Goal: Task Accomplishment & Management: Manage account settings

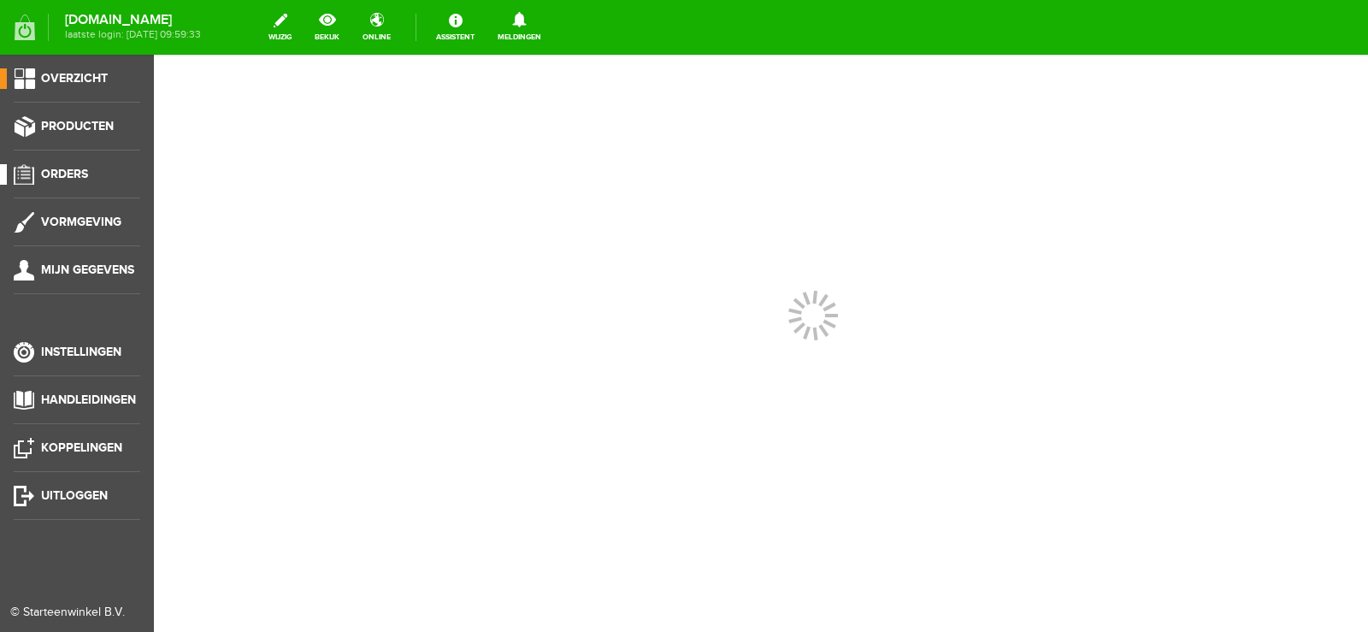
click at [76, 173] on span "Orders" at bounding box center [64, 174] width 47 height 15
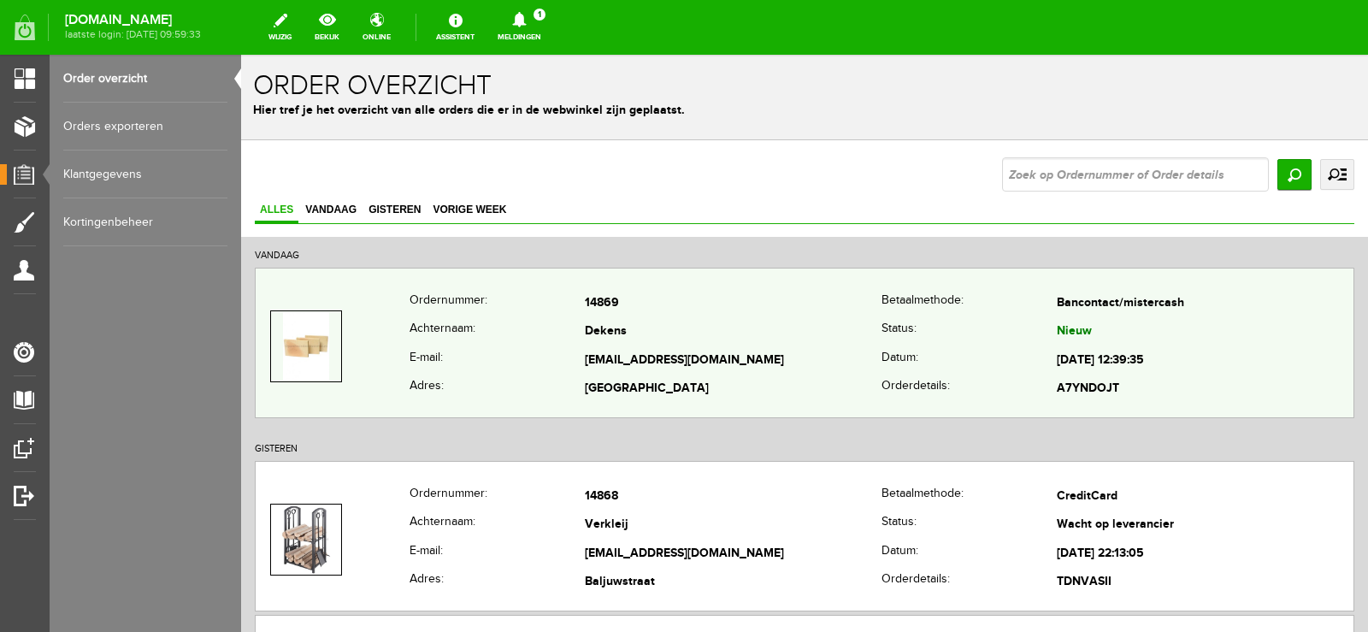
click at [862, 344] on td "Dekens" at bounding box center [733, 332] width 297 height 29
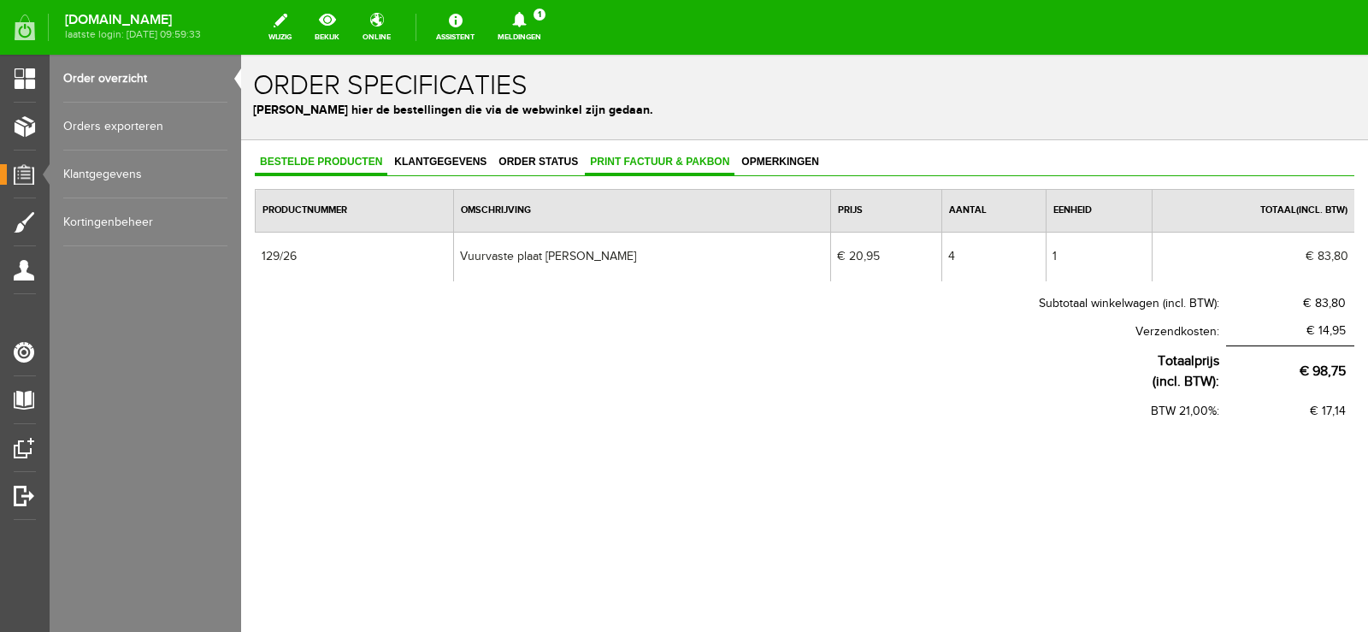
click at [656, 160] on span "Print factuur & pakbon" at bounding box center [660, 162] width 150 height 12
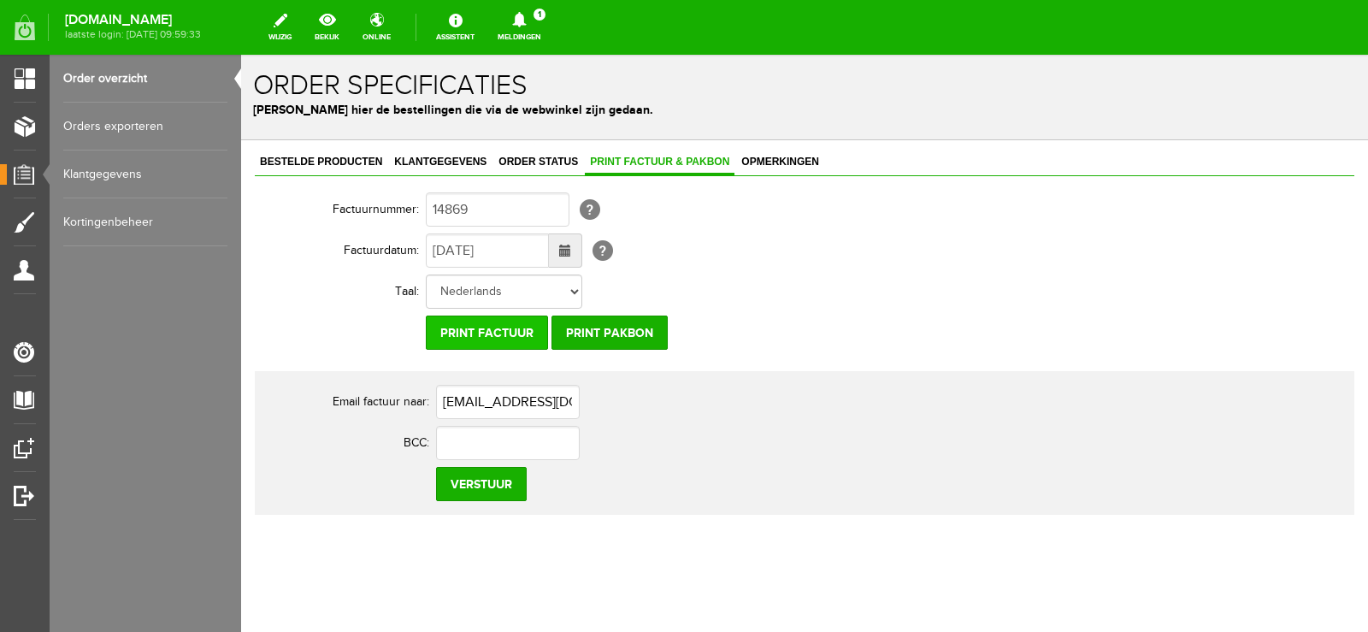
click at [527, 335] on input "Print factuur" at bounding box center [487, 332] width 122 height 34
click at [634, 325] on input "Print pakbon" at bounding box center [609, 332] width 116 height 34
click at [526, 18] on icon at bounding box center [519, 19] width 14 height 15
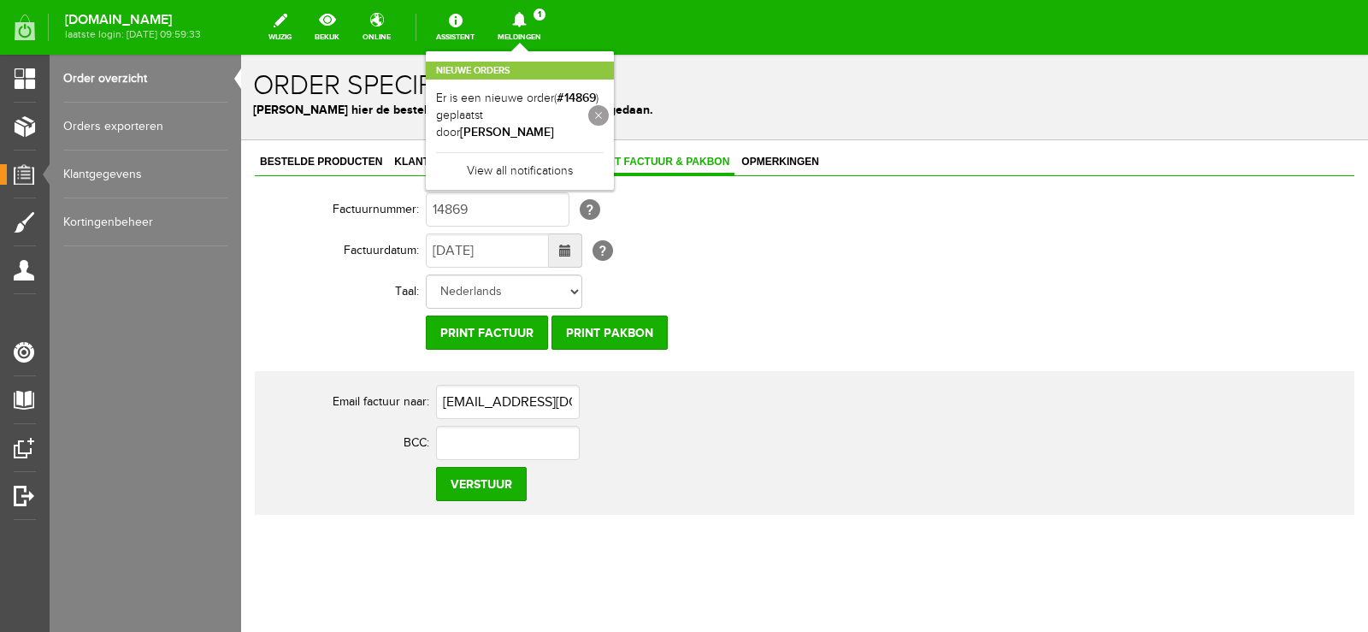
click at [609, 109] on link at bounding box center [598, 115] width 21 height 21
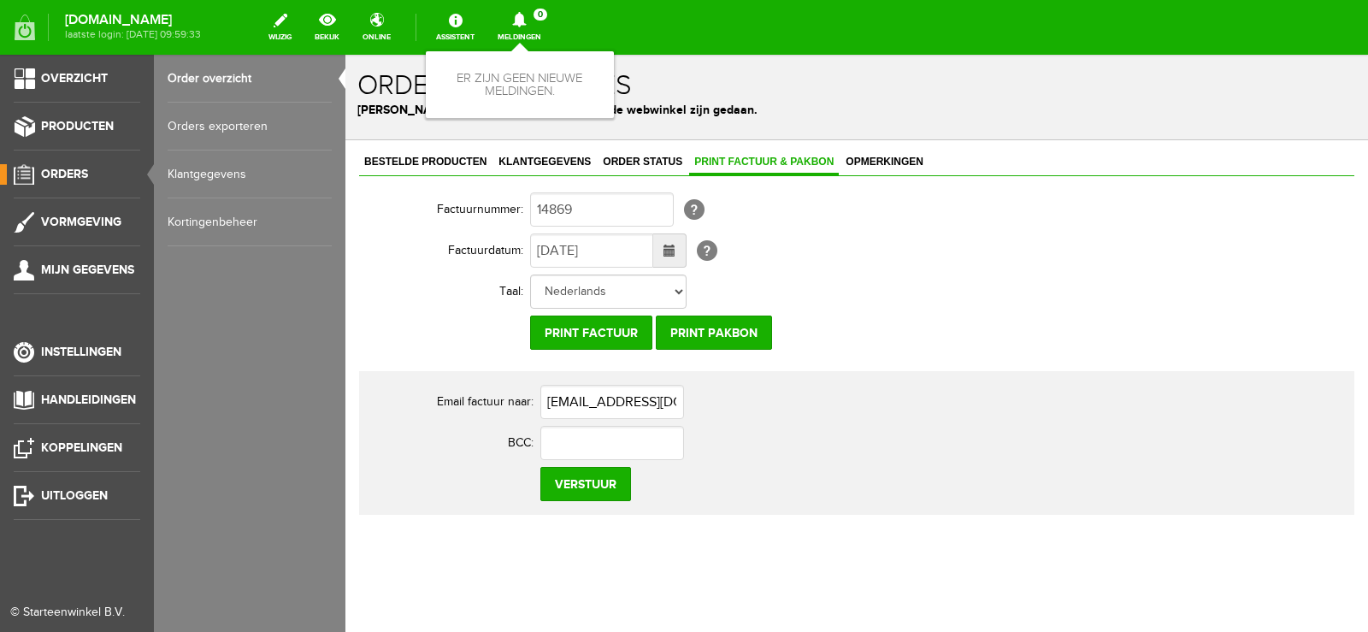
click at [52, 168] on span "Orders" at bounding box center [64, 174] width 47 height 15
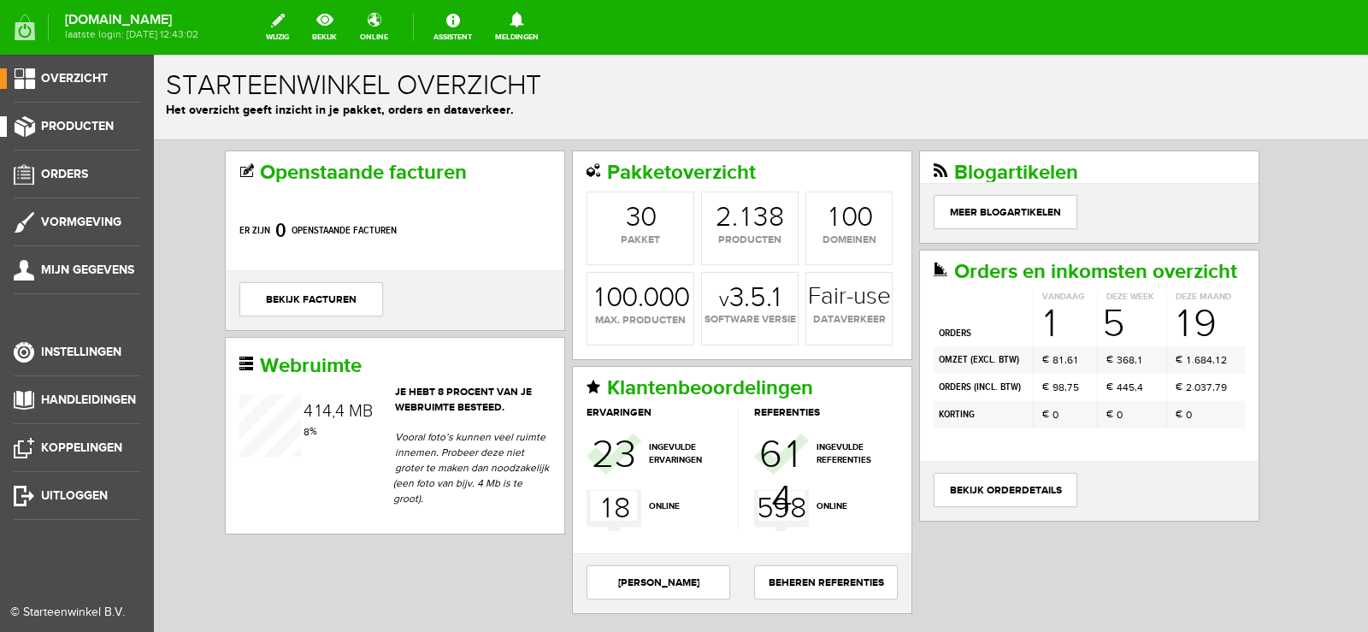
click at [75, 121] on span "Producten" at bounding box center [77, 126] width 73 height 15
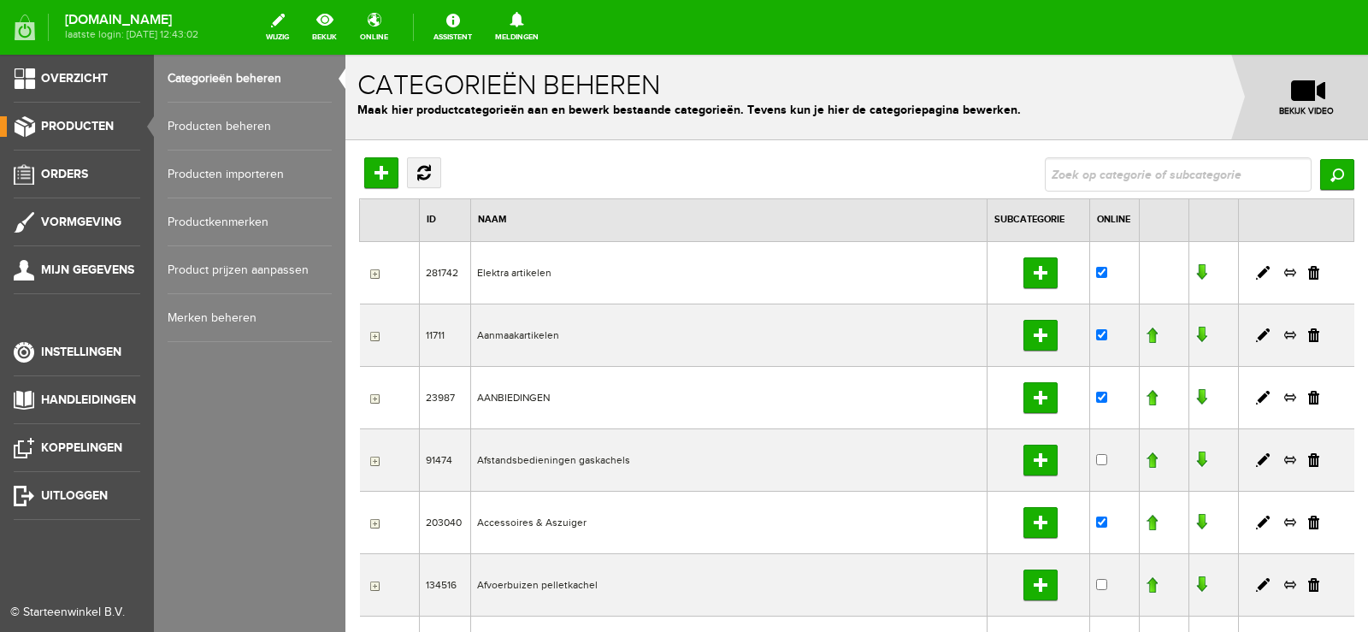
click at [236, 121] on link "Producten beheren" at bounding box center [250, 127] width 164 height 48
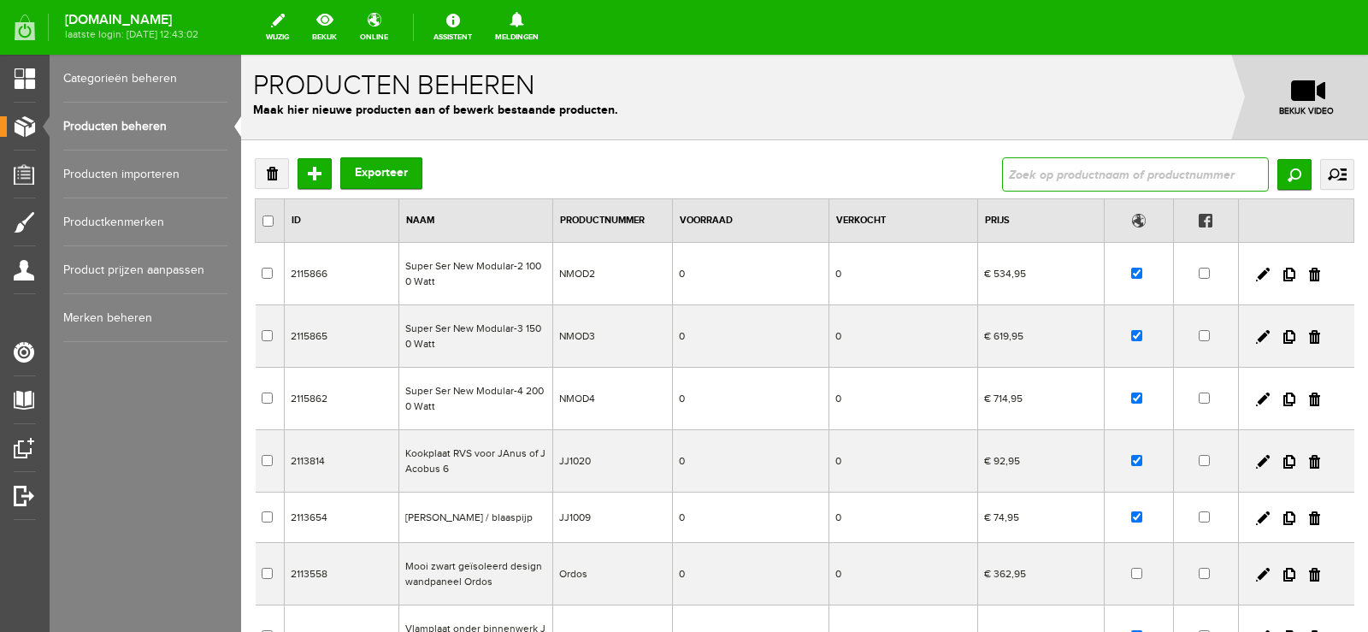
click at [1013, 165] on input "text" at bounding box center [1135, 174] width 267 height 34
type input "129/26"
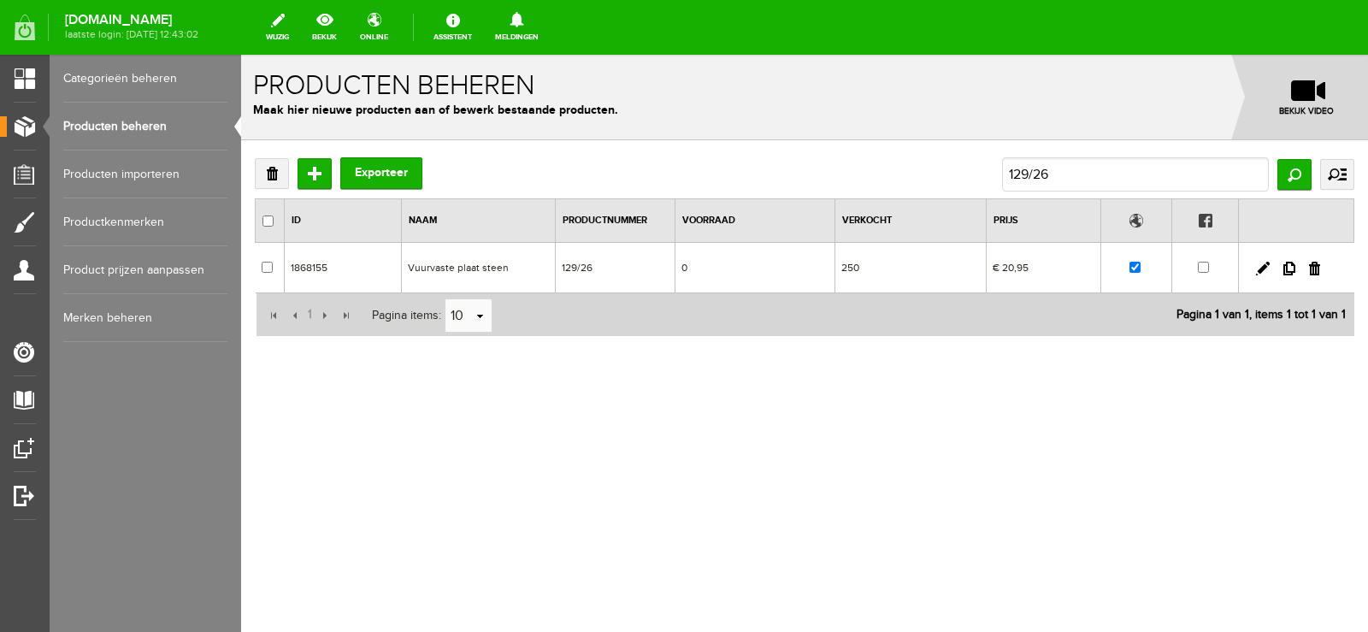
click at [814, 264] on td "0" at bounding box center [754, 268] width 160 height 50
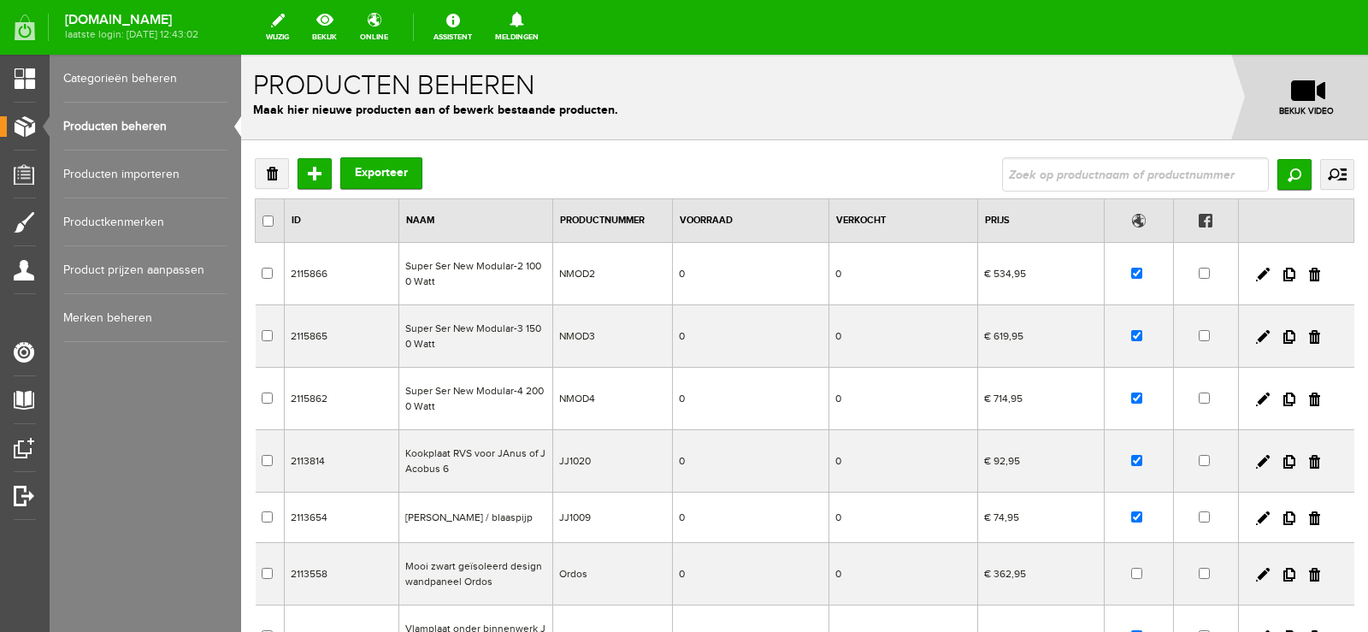
click at [109, 123] on link "Producten beheren" at bounding box center [145, 127] width 164 height 48
click at [1026, 174] on input "text" at bounding box center [1135, 174] width 267 height 34
type input "129/26"
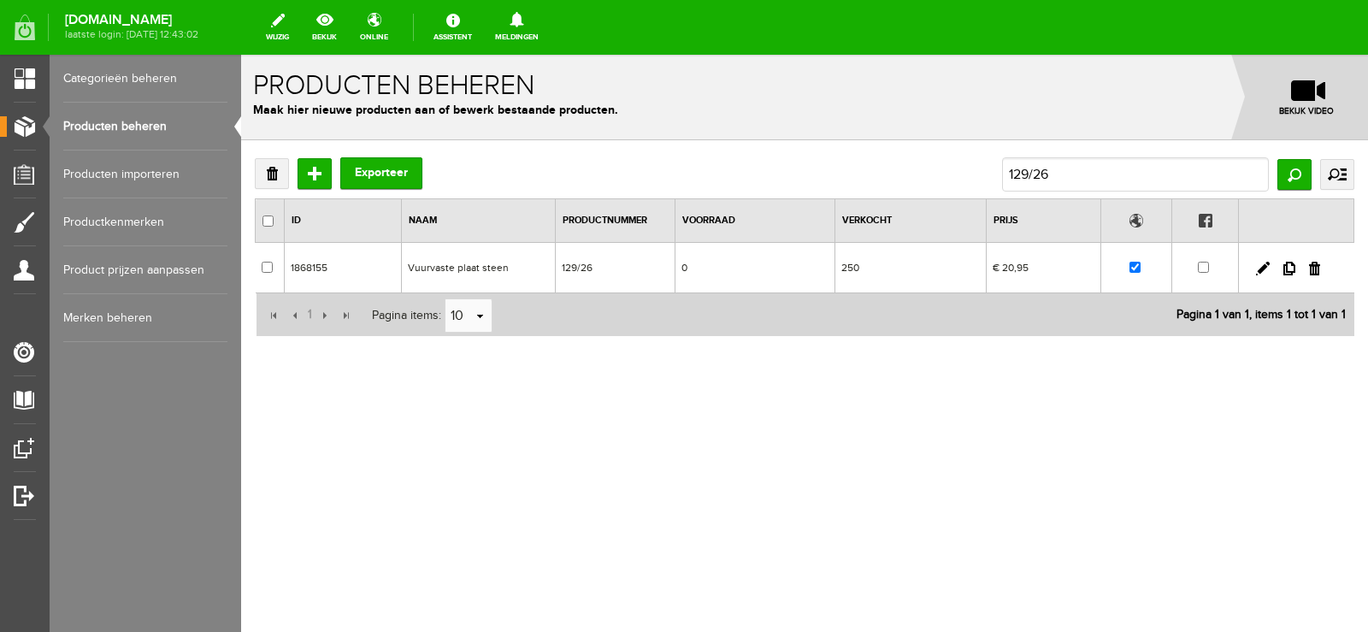
click at [797, 268] on td "0" at bounding box center [754, 268] width 160 height 50
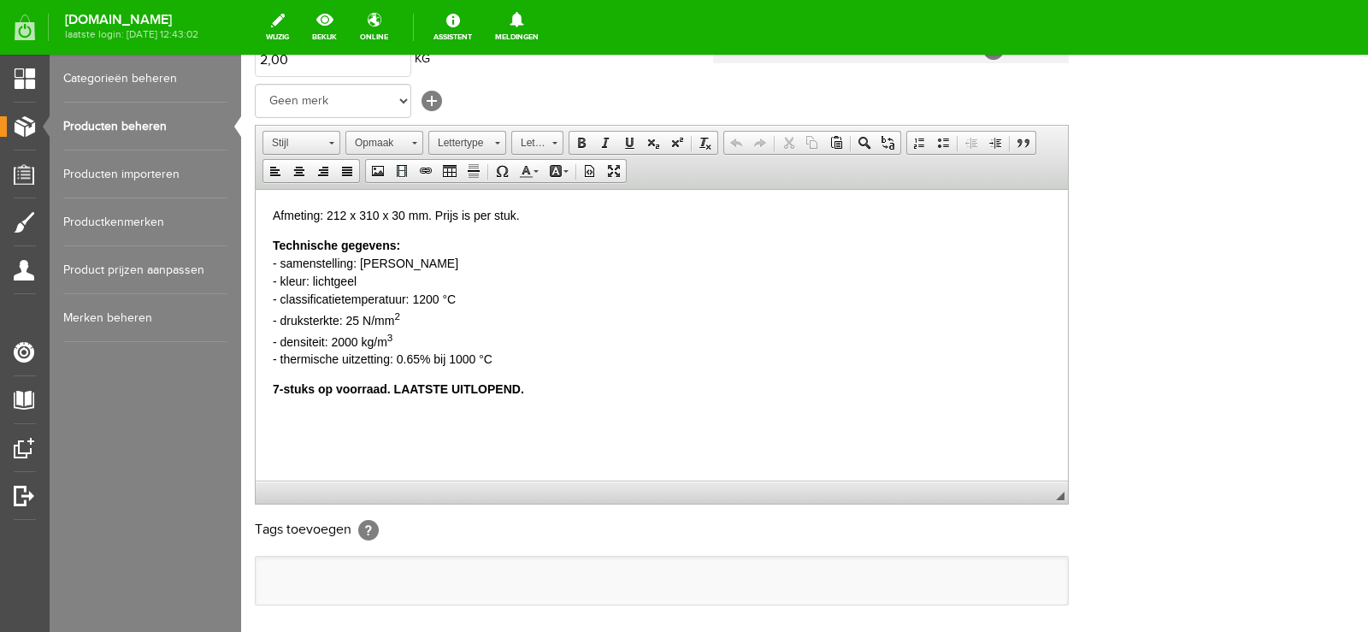
scroll to position [342, 0]
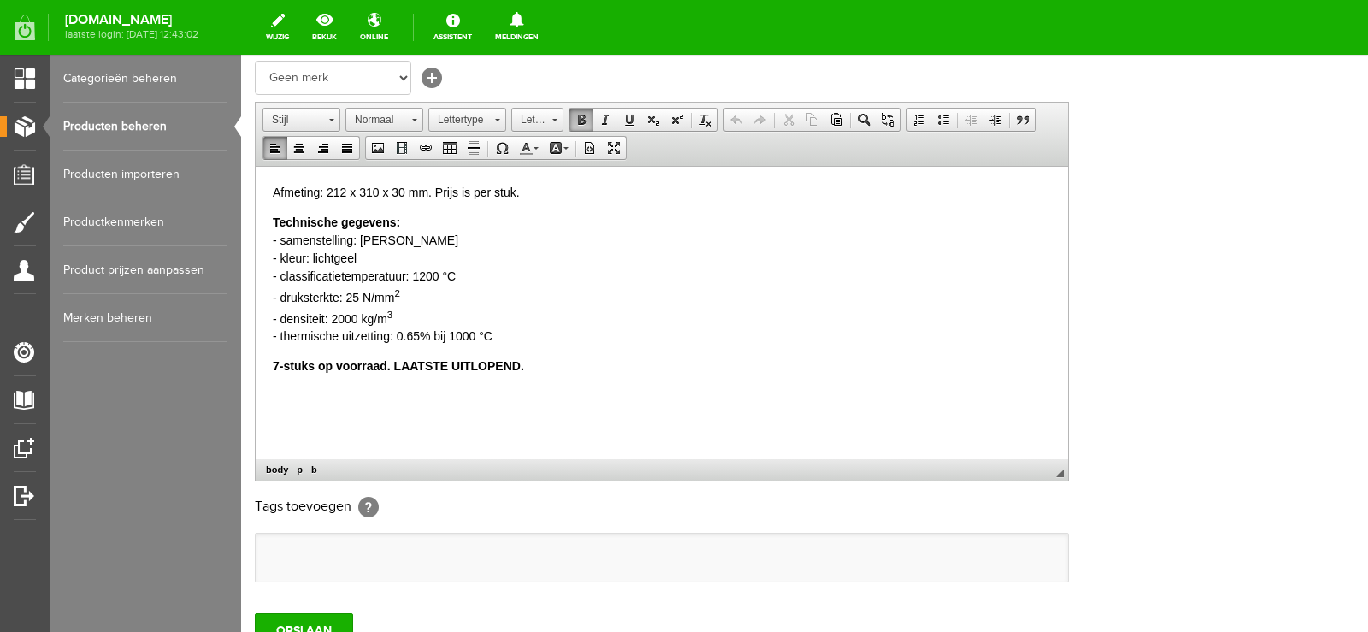
click at [270, 362] on html "Afmeting: 212 x 310 x 30 mm. Prijs is per stuk. Technische gegevens: - samenste…" at bounding box center [662, 279] width 812 height 226
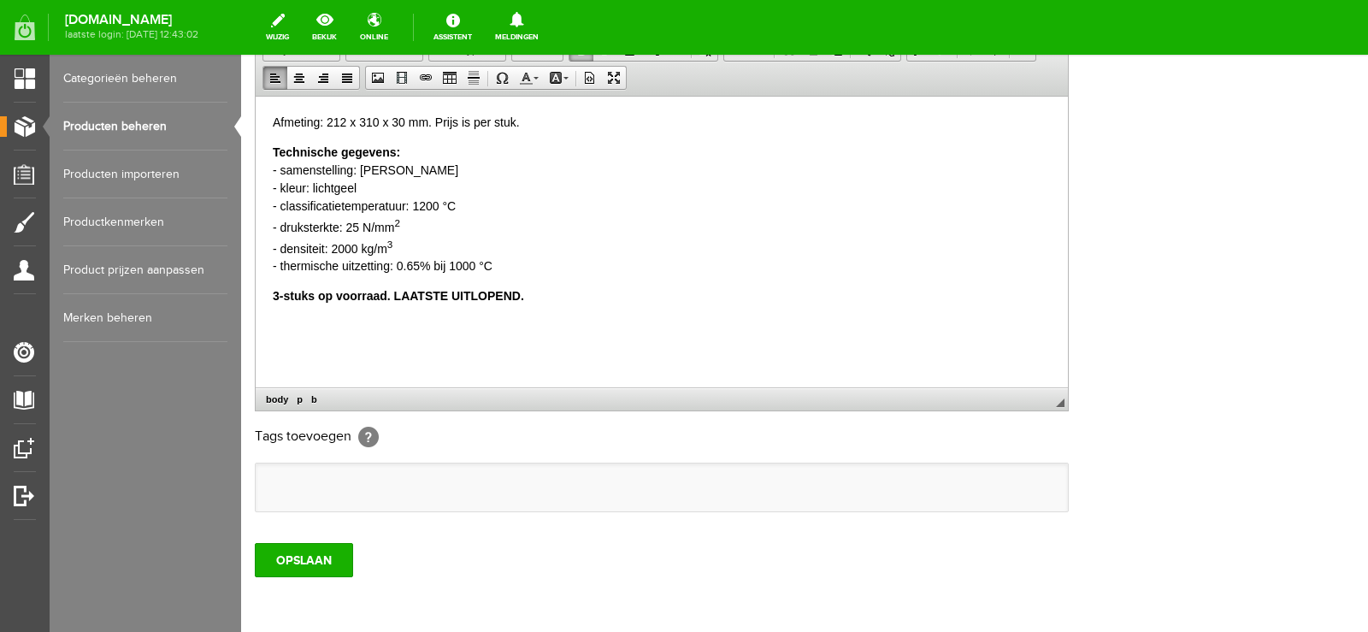
scroll to position [484, 0]
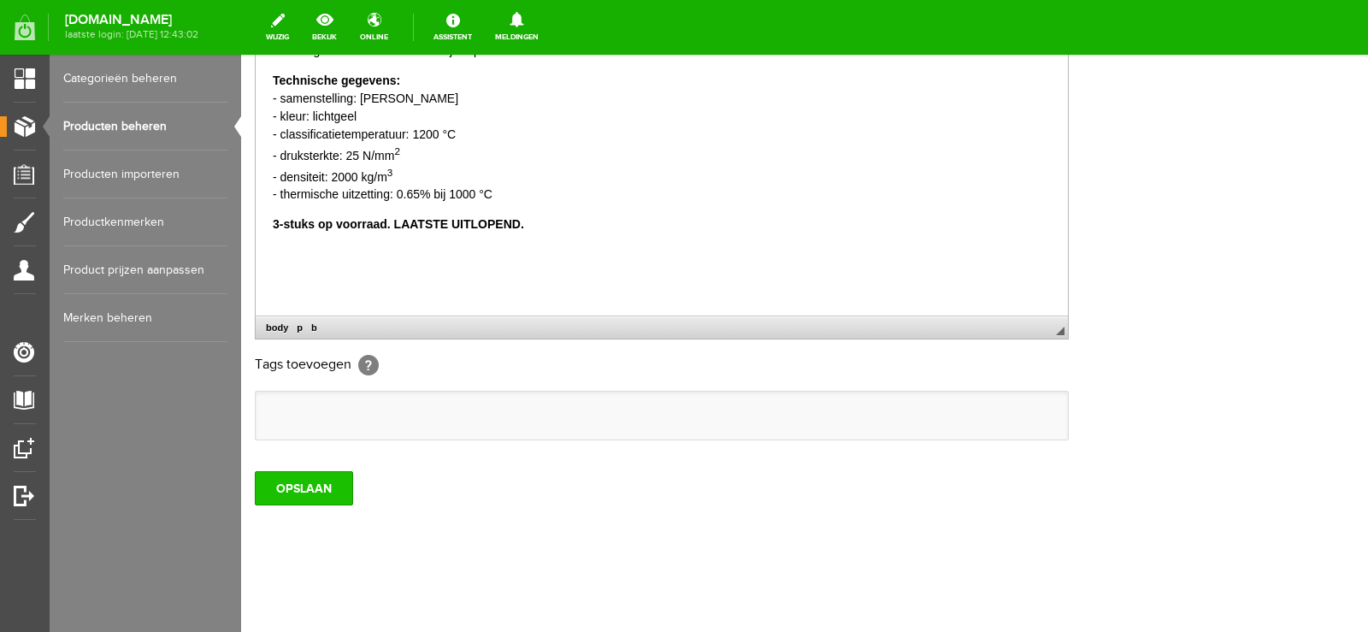
click at [307, 489] on input "OPSLAAN" at bounding box center [304, 488] width 98 height 34
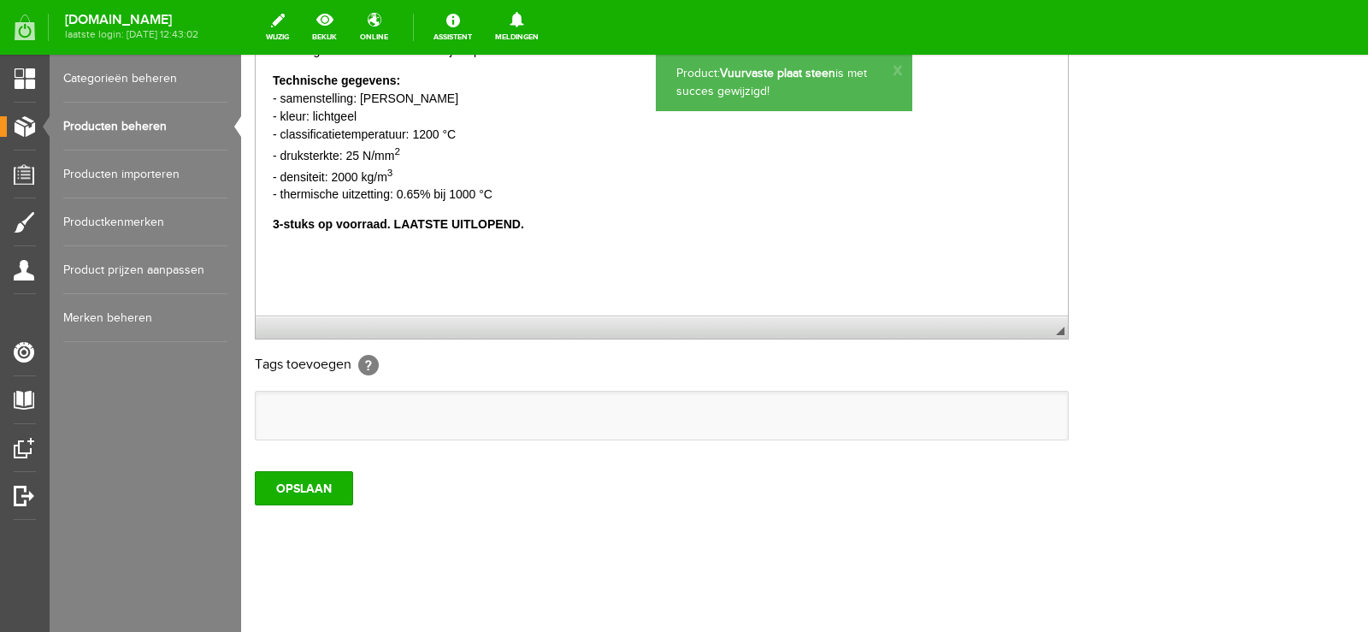
scroll to position [0, 0]
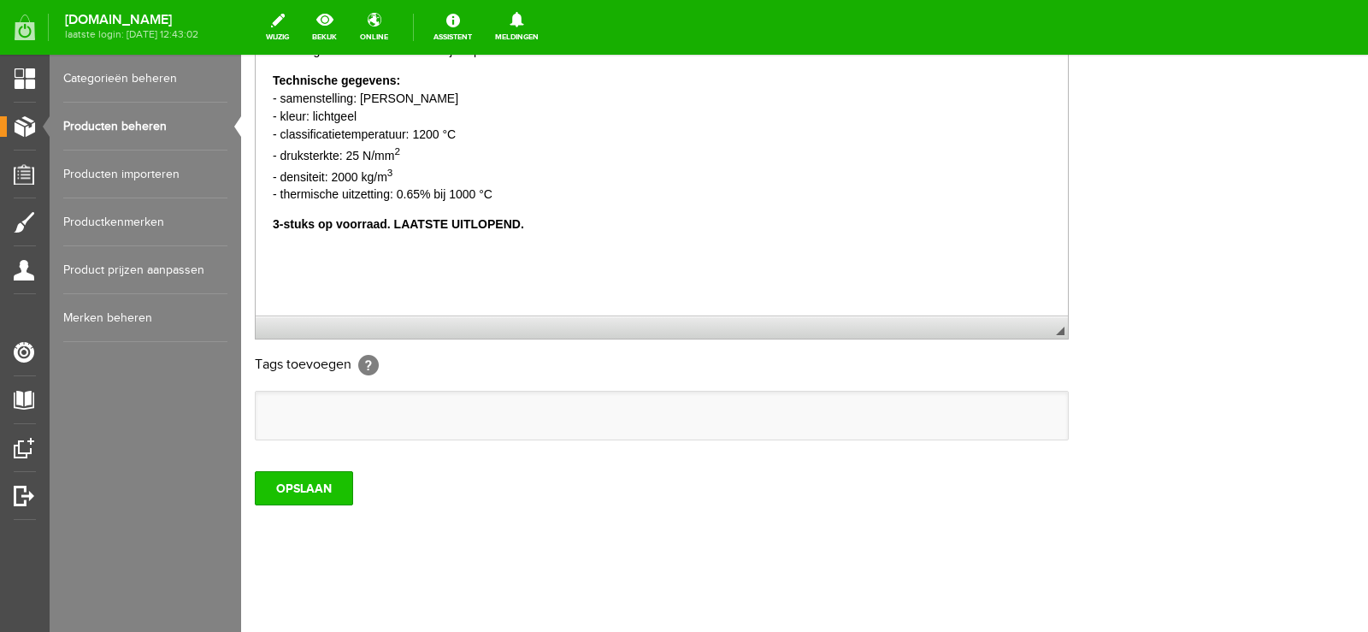
click at [298, 485] on input "OPSLAAN" at bounding box center [304, 488] width 98 height 34
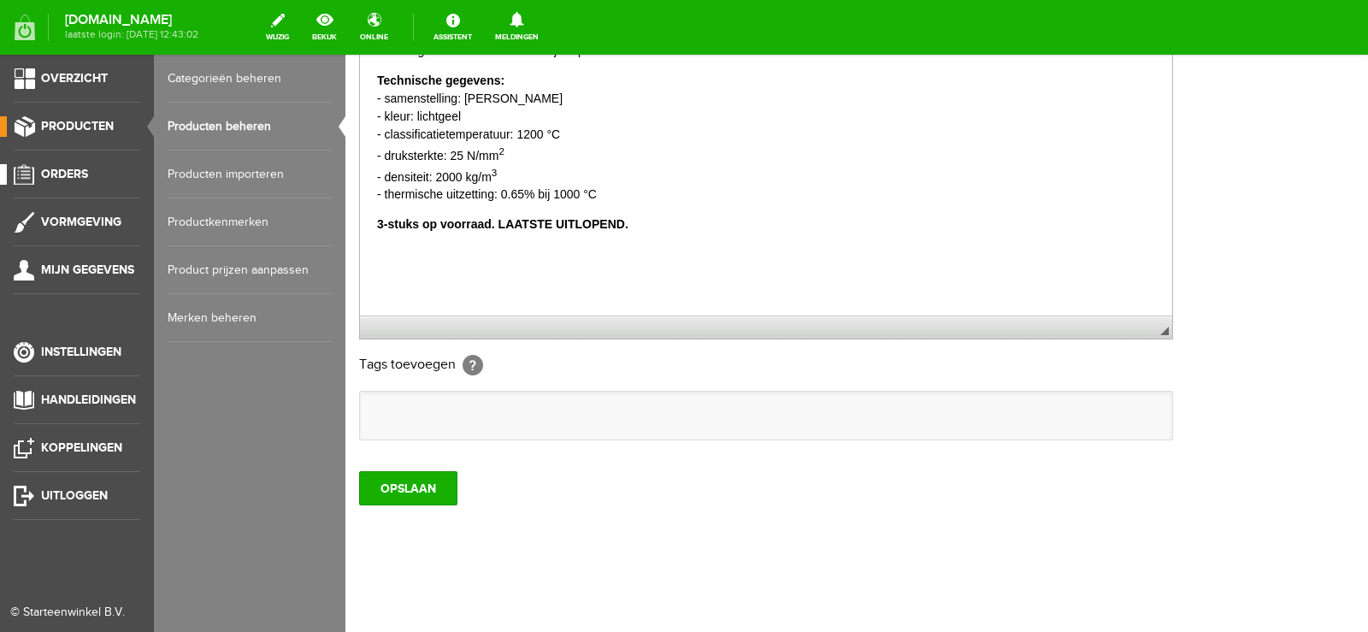
click at [68, 173] on span "Orders" at bounding box center [64, 174] width 47 height 15
